Goal: Information Seeking & Learning: Learn about a topic

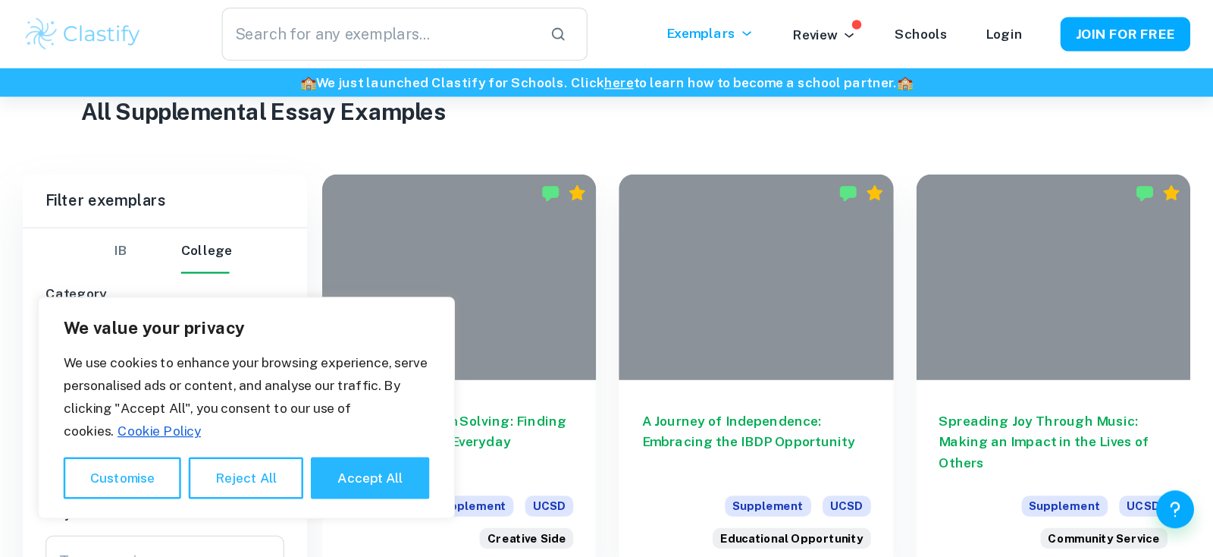
scroll to position [525, 0]
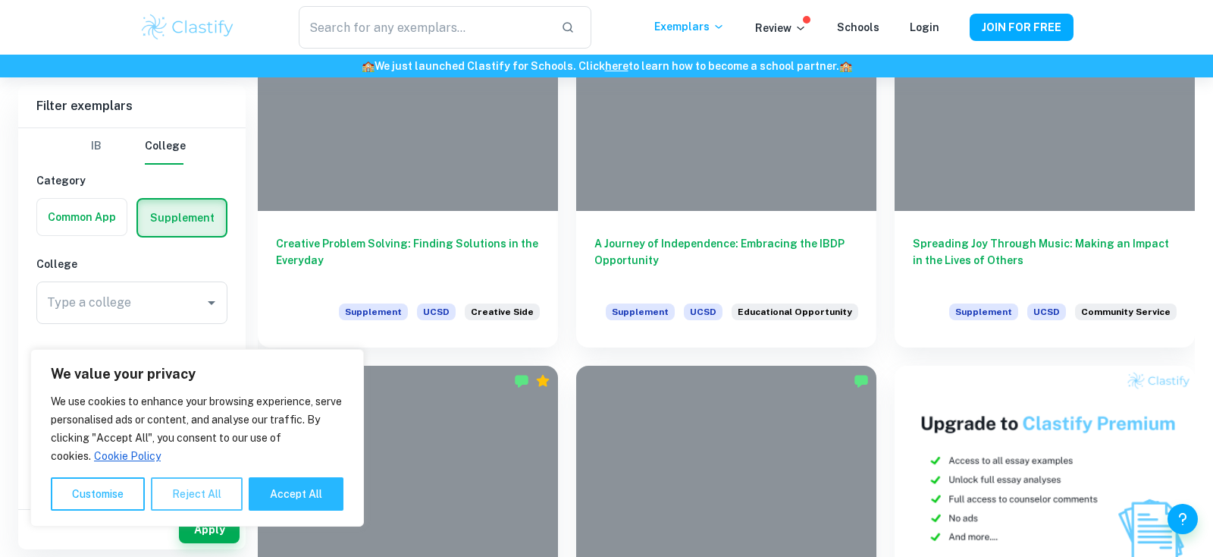
click at [195, 444] on button "Reject All" at bounding box center [197, 493] width 92 height 33
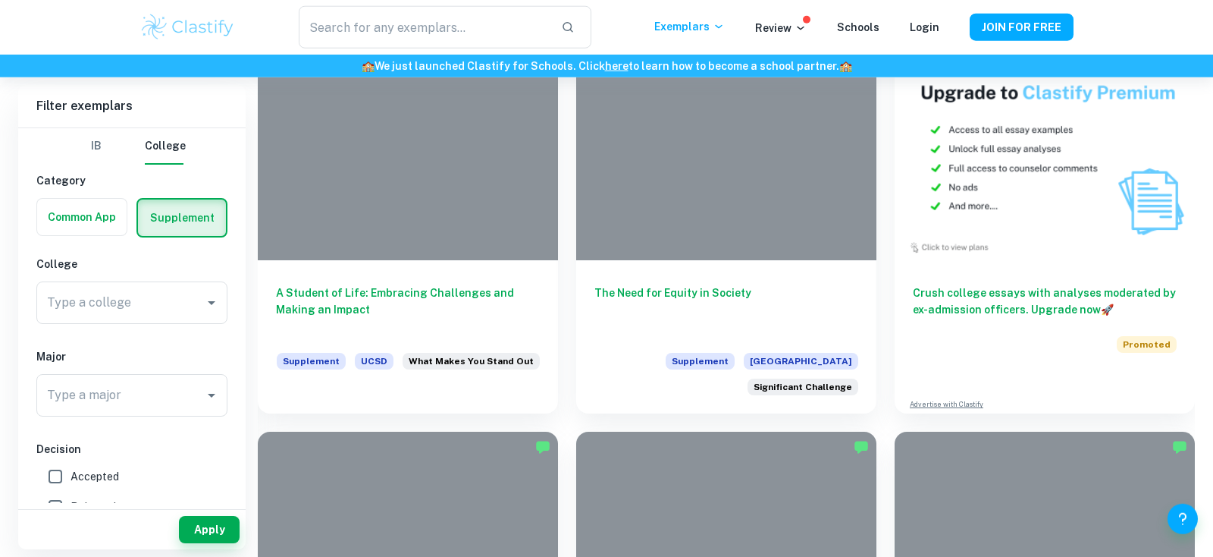
scroll to position [860, 0]
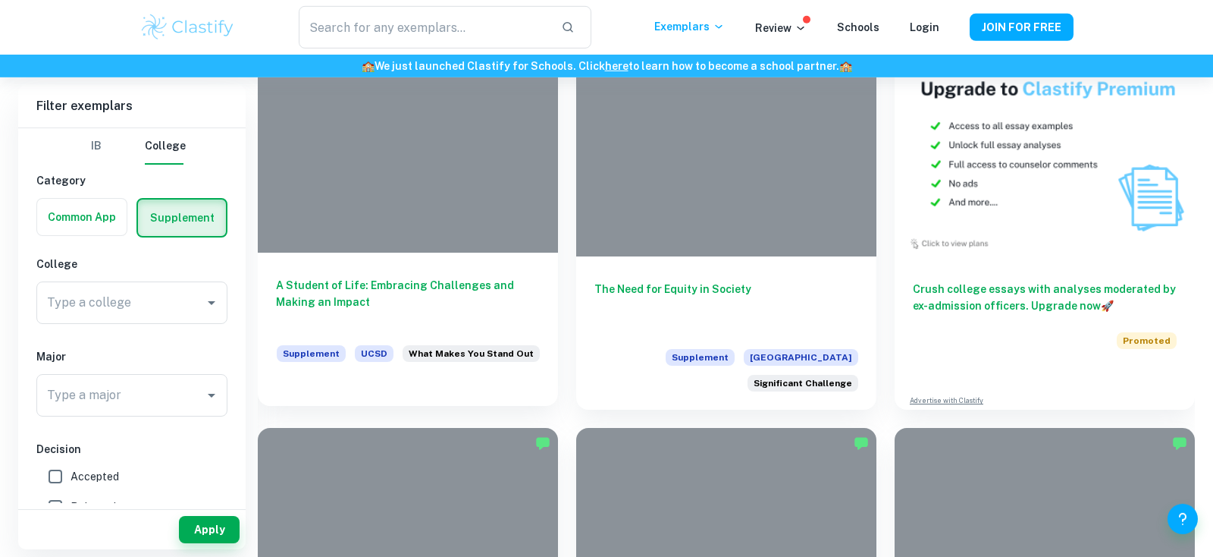
click at [461, 159] on div at bounding box center [408, 139] width 300 height 225
